Goal: Navigation & Orientation: Understand site structure

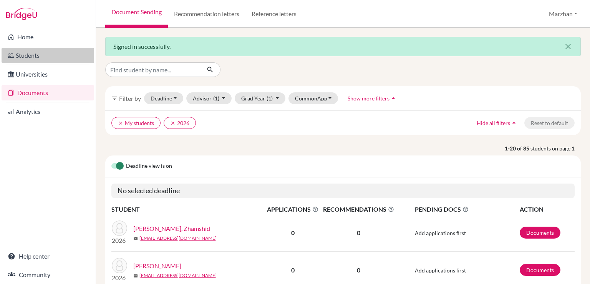
click at [33, 56] on link "Students" at bounding box center [48, 55] width 93 height 15
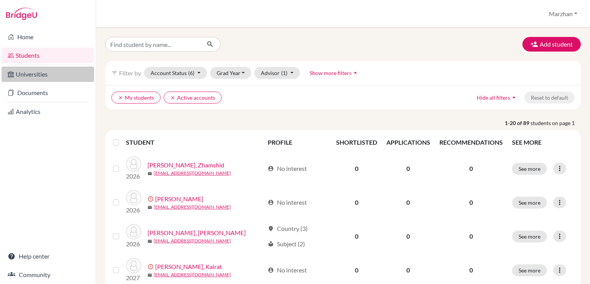
click at [34, 76] on link "Universities" at bounding box center [48, 73] width 93 height 15
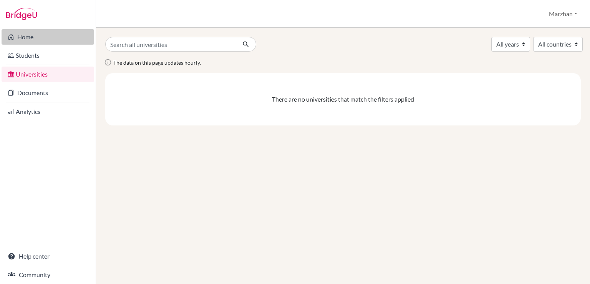
click at [23, 36] on link "Home" at bounding box center [48, 36] width 93 height 15
